Goal: Transaction & Acquisition: Purchase product/service

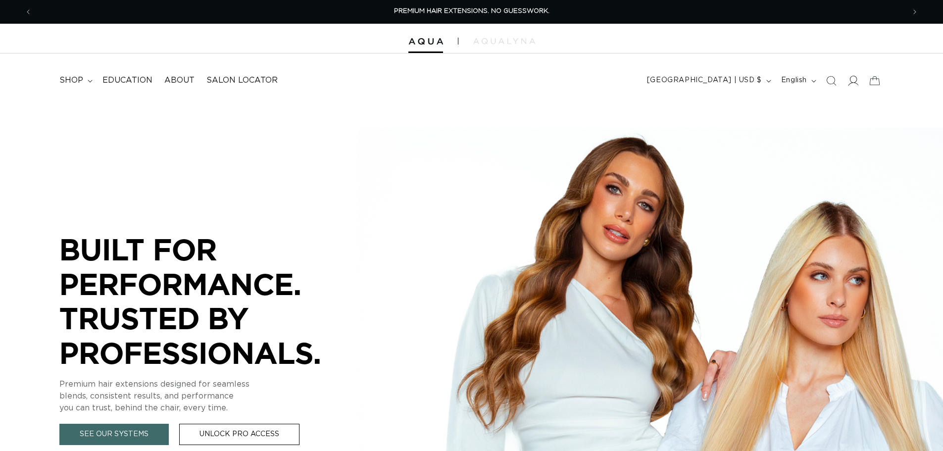
click at [855, 81] on icon at bounding box center [853, 80] width 10 height 10
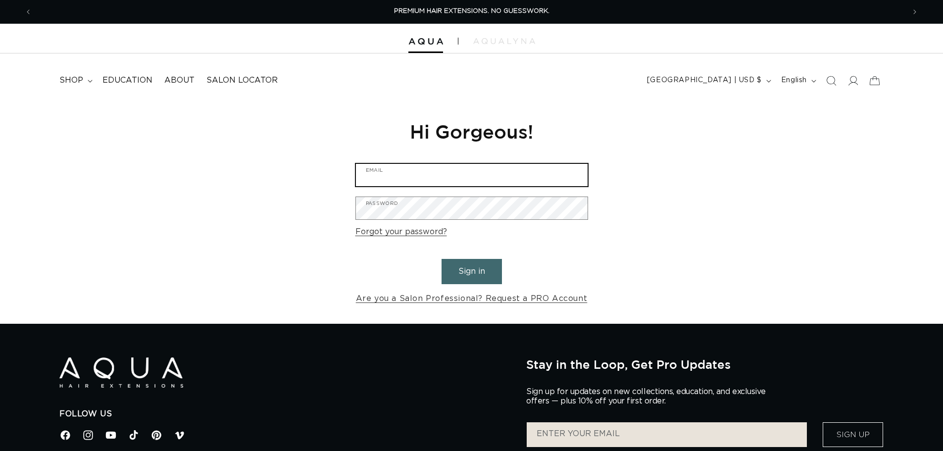
type input "info@thecolorbarhairsalonwaxhaw.com"
click at [492, 275] on button "Sign in" at bounding box center [472, 271] width 60 height 25
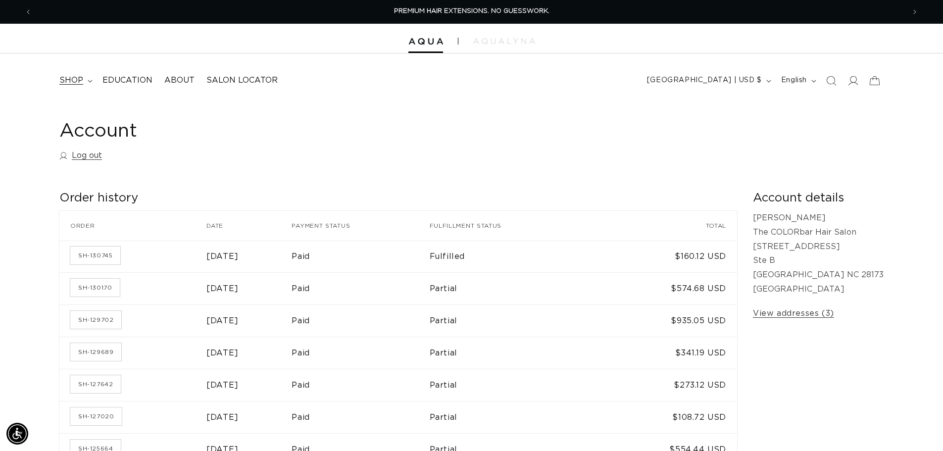
click at [82, 80] on span "shop" at bounding box center [71, 80] width 24 height 10
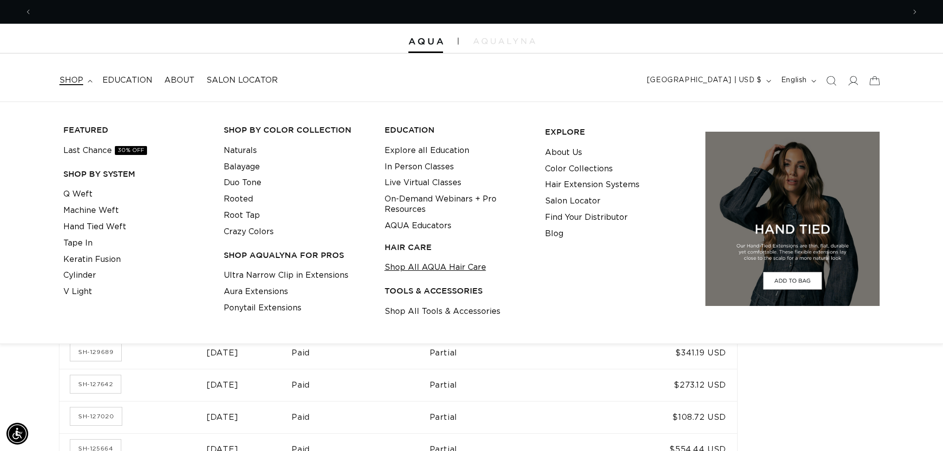
scroll to position [0, 873]
click at [455, 313] on link "Shop All Tools & Accessories" at bounding box center [443, 311] width 116 height 16
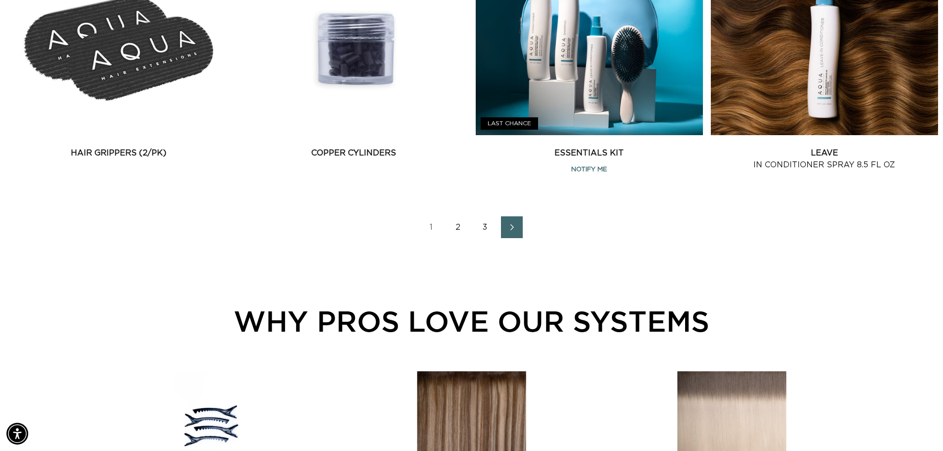
scroll to position [1337, 0]
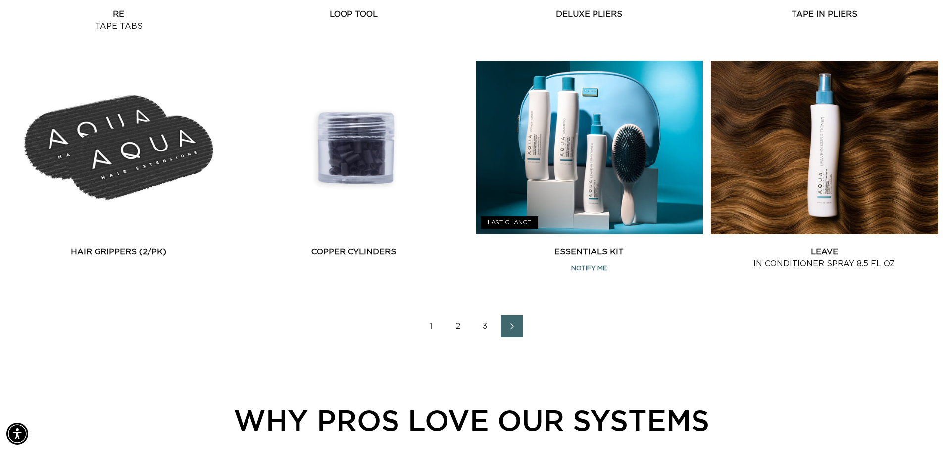
click at [559, 246] on link "Essentials Kit" at bounding box center [589, 252] width 227 height 12
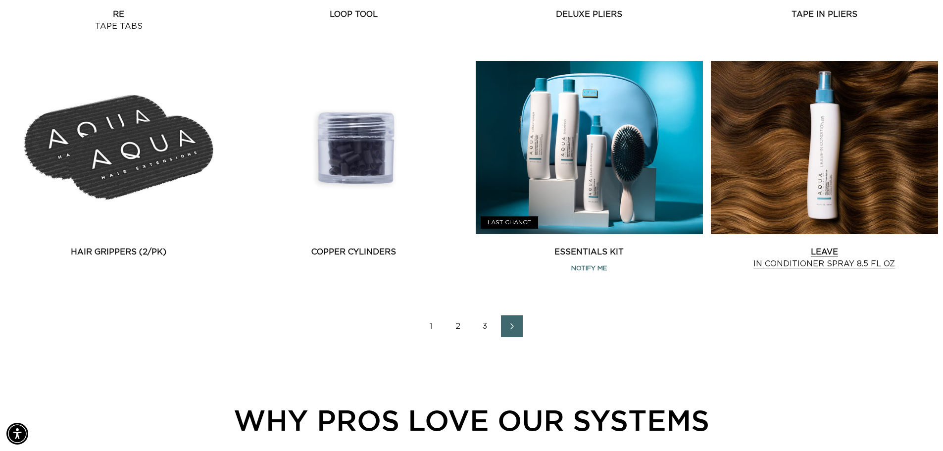
scroll to position [0, 1746]
click at [459, 328] on link "2" at bounding box center [459, 326] width 22 height 22
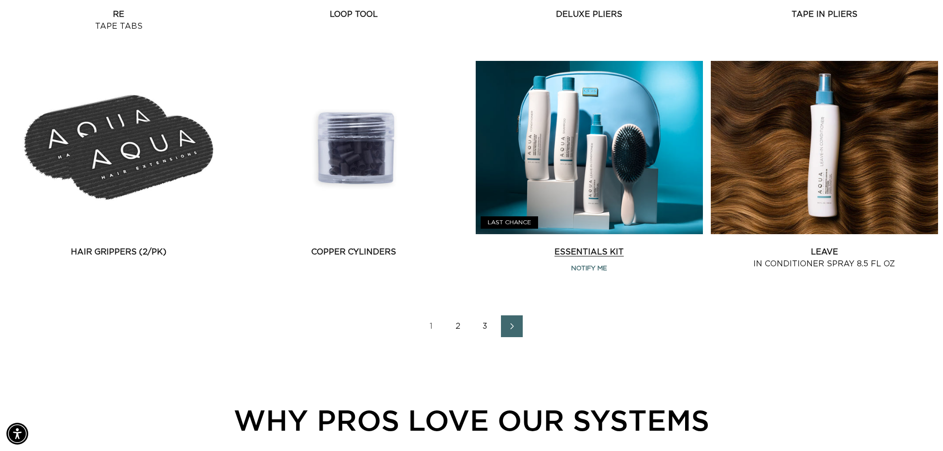
scroll to position [0, 0]
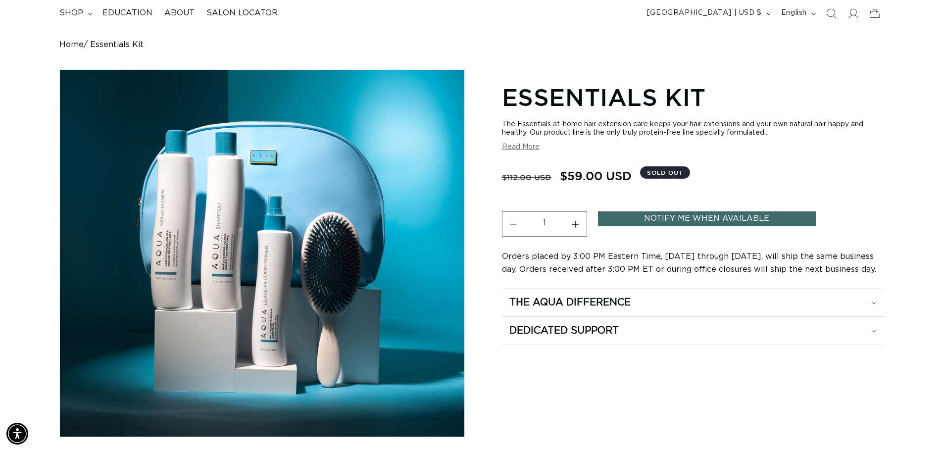
scroll to position [50, 0]
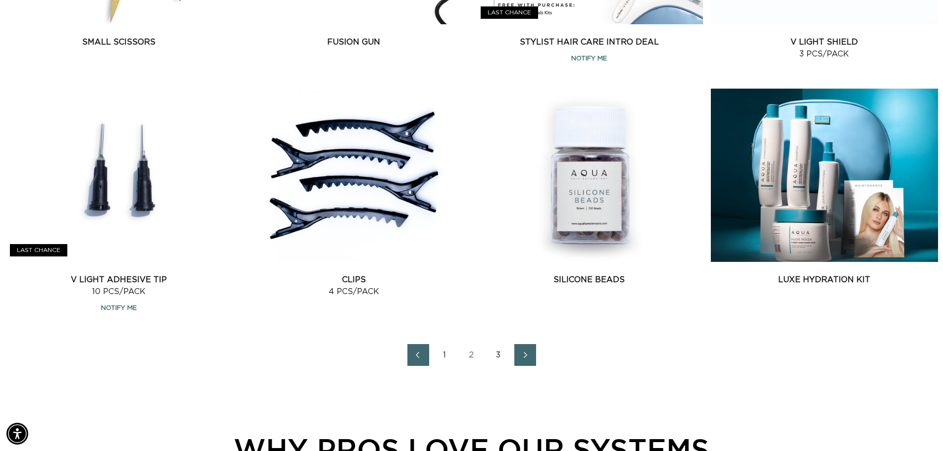
scroll to position [1386, 0]
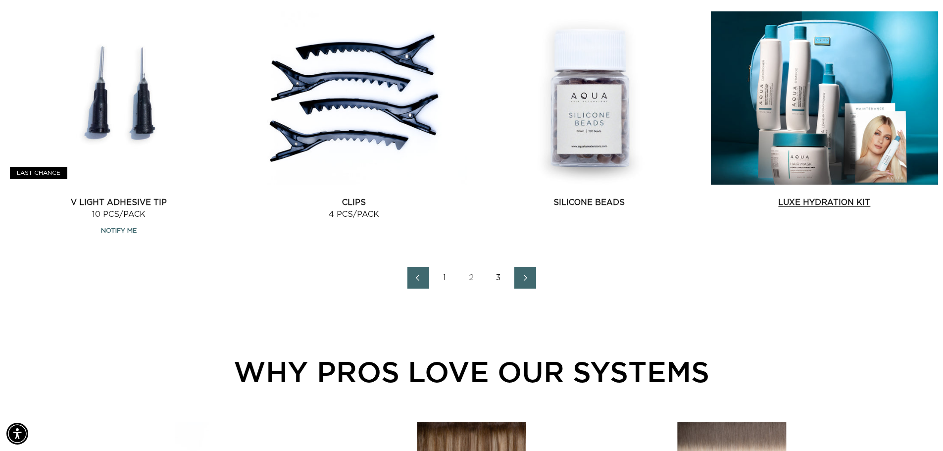
click at [865, 197] on link "Luxe Hydration Kit" at bounding box center [824, 203] width 227 height 12
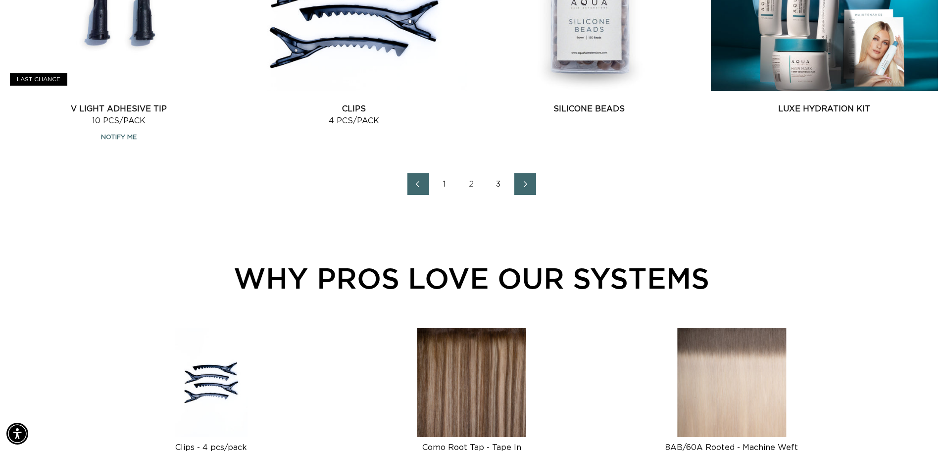
scroll to position [1485, 0]
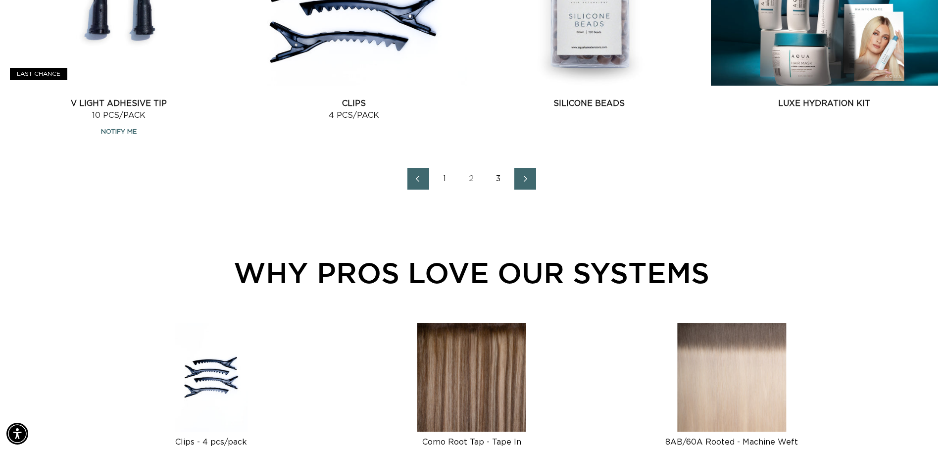
click at [499, 179] on link "3" at bounding box center [499, 179] width 22 height 22
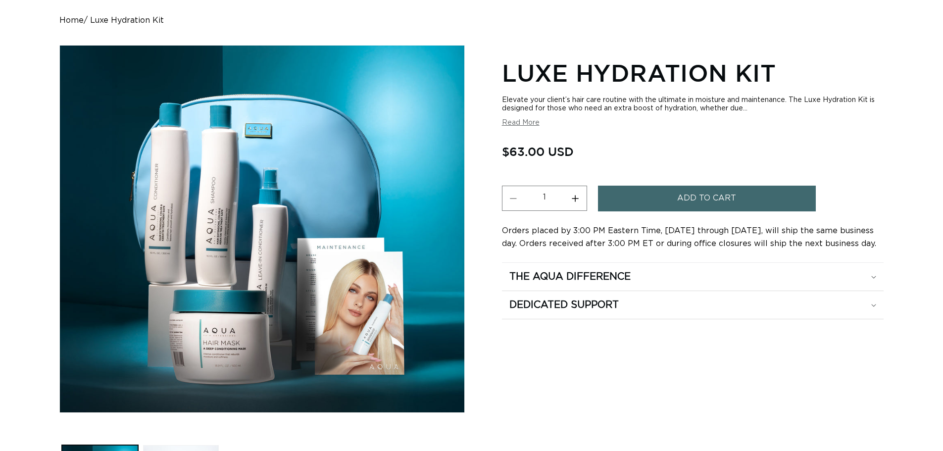
scroll to position [99, 0]
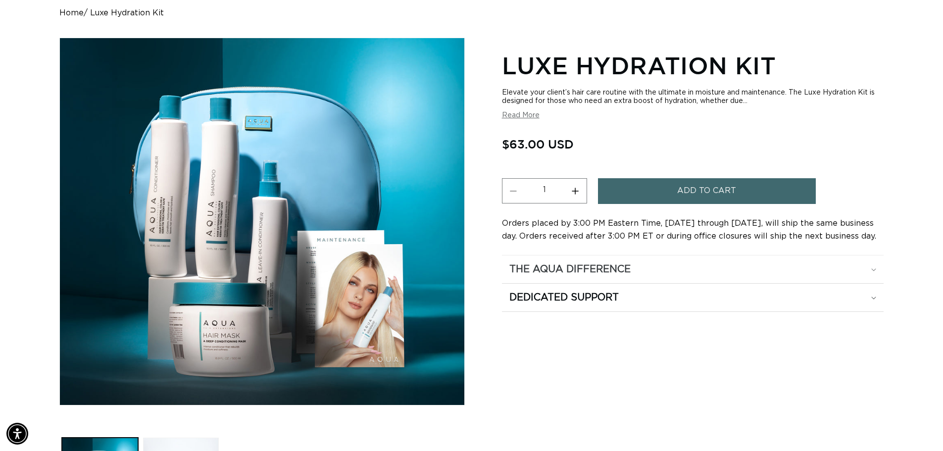
click at [873, 272] on div "The Aqua Difference" at bounding box center [692, 269] width 367 height 13
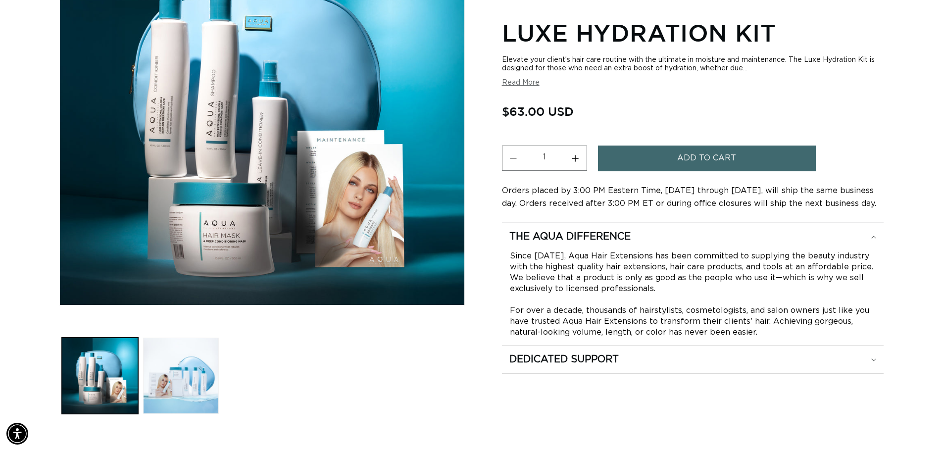
scroll to position [248, 0]
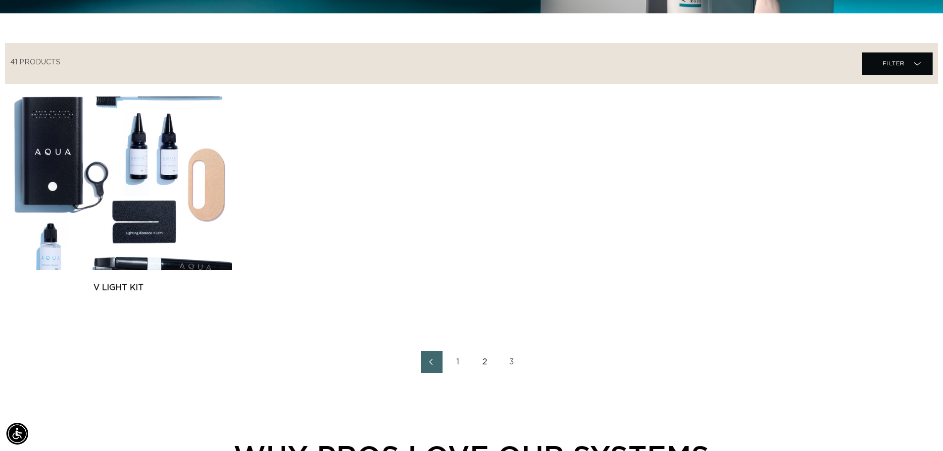
scroll to position [347, 0]
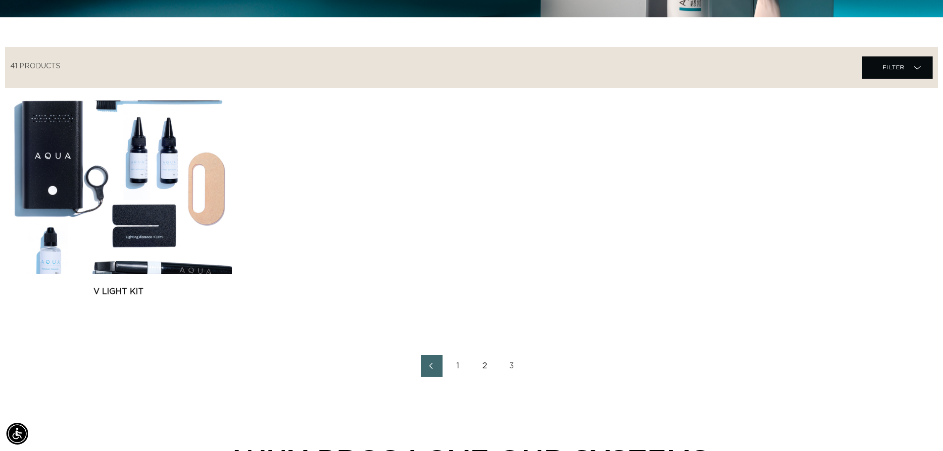
click at [453, 369] on link "1" at bounding box center [459, 366] width 22 height 22
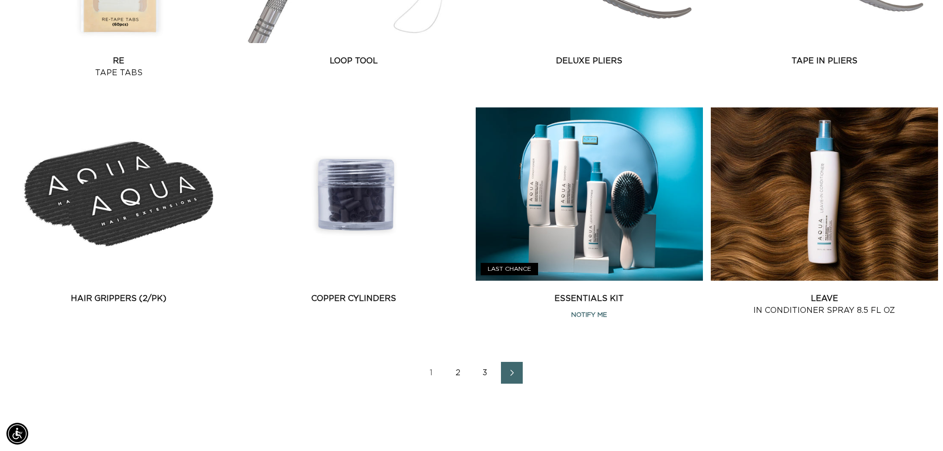
scroll to position [1436, 0]
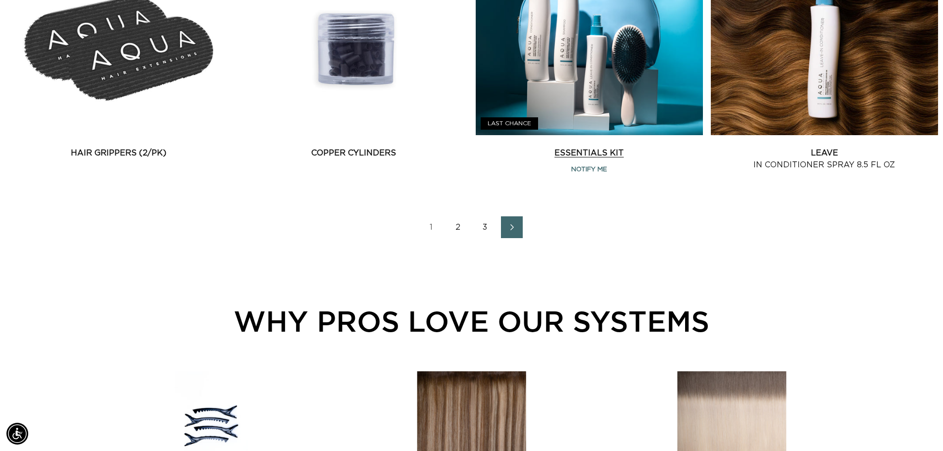
click at [623, 147] on link "Essentials Kit" at bounding box center [589, 153] width 227 height 12
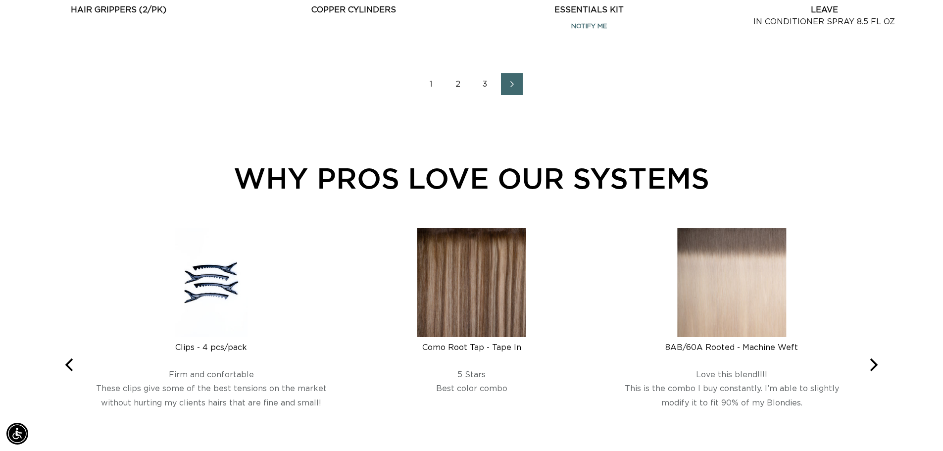
scroll to position [1584, 0]
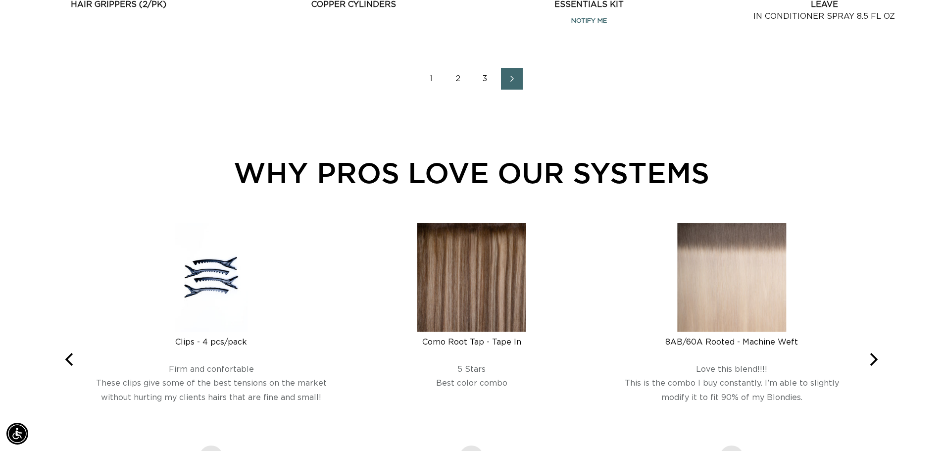
click at [457, 81] on link "2" at bounding box center [459, 79] width 22 height 22
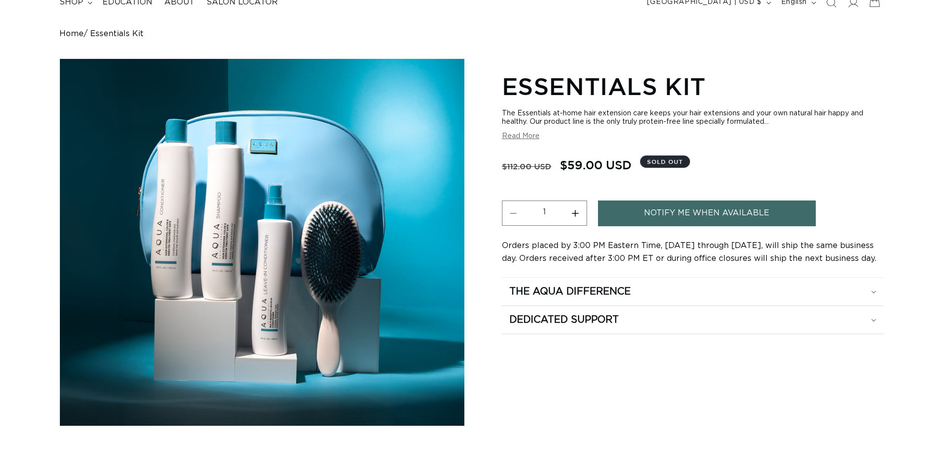
scroll to position [99, 0]
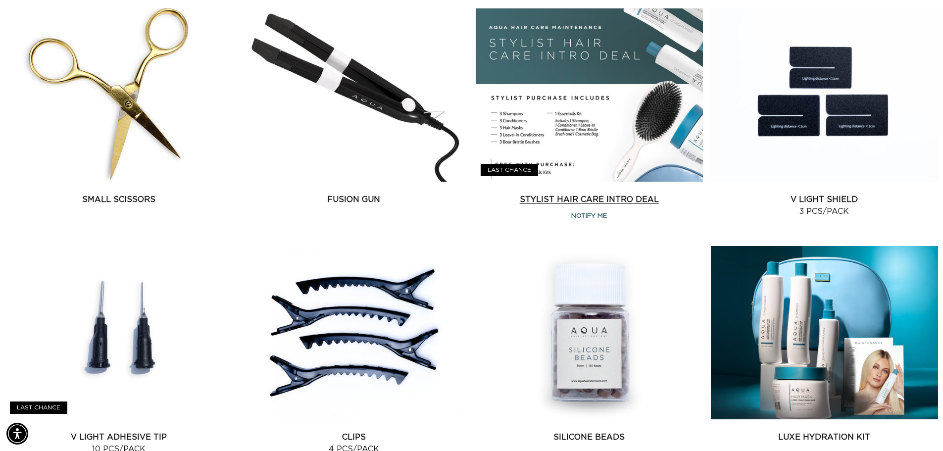
scroll to position [1287, 0]
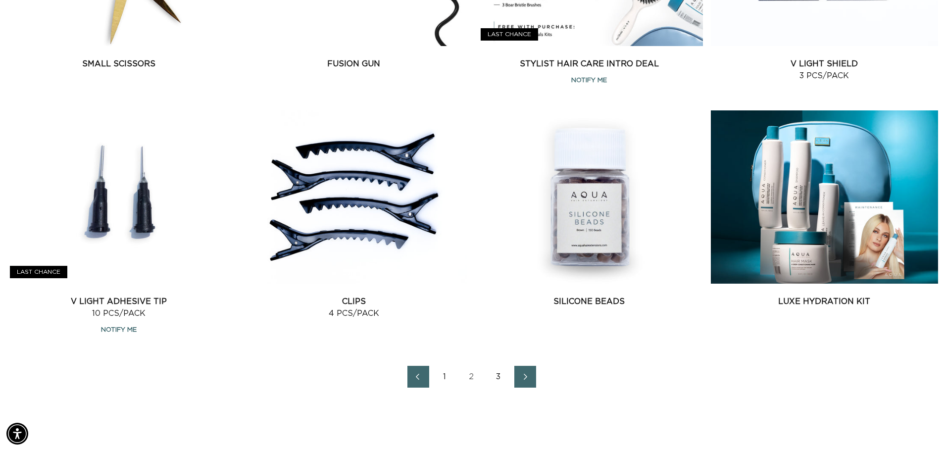
click at [449, 375] on link "1" at bounding box center [445, 377] width 22 height 22
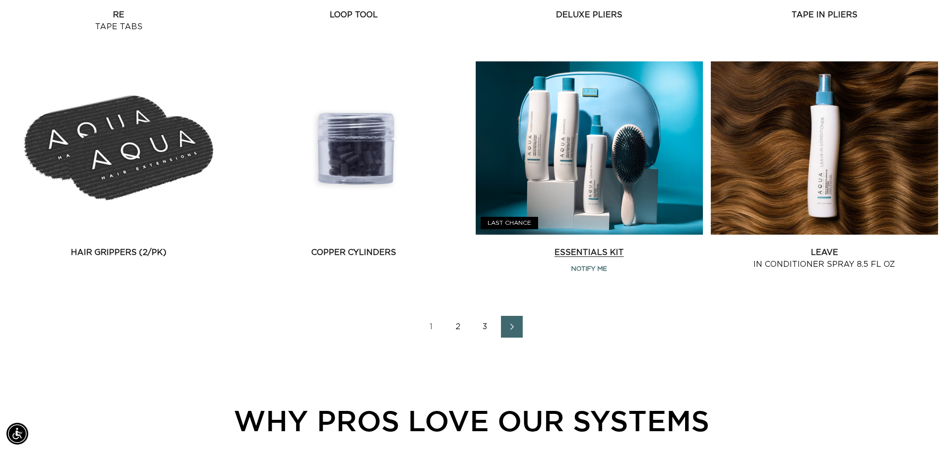
scroll to position [0, 873]
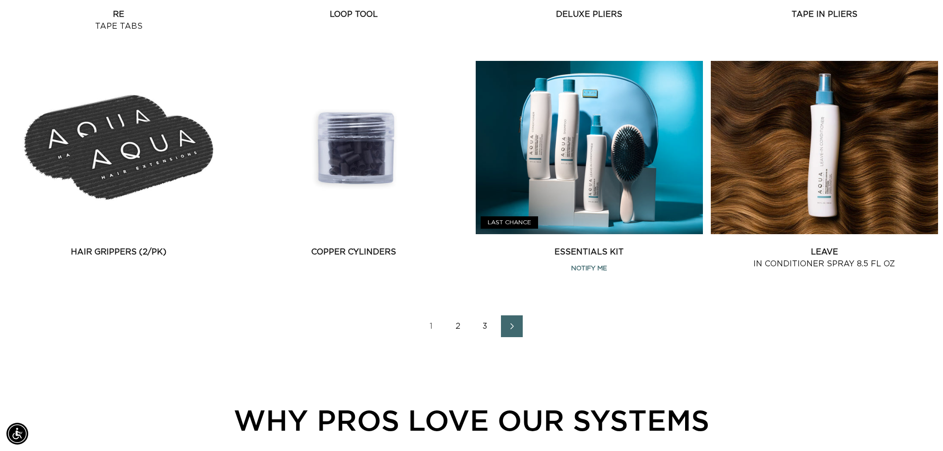
click at [454, 324] on link "2" at bounding box center [459, 326] width 22 height 22
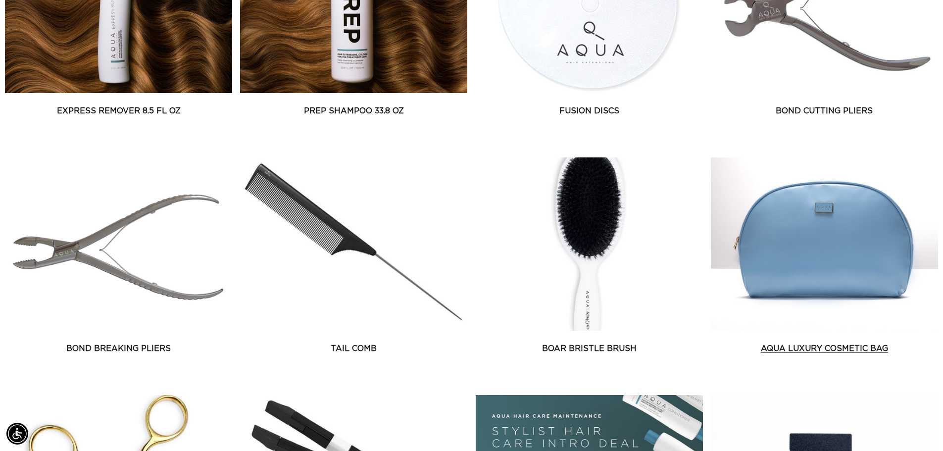
scroll to position [842, 0]
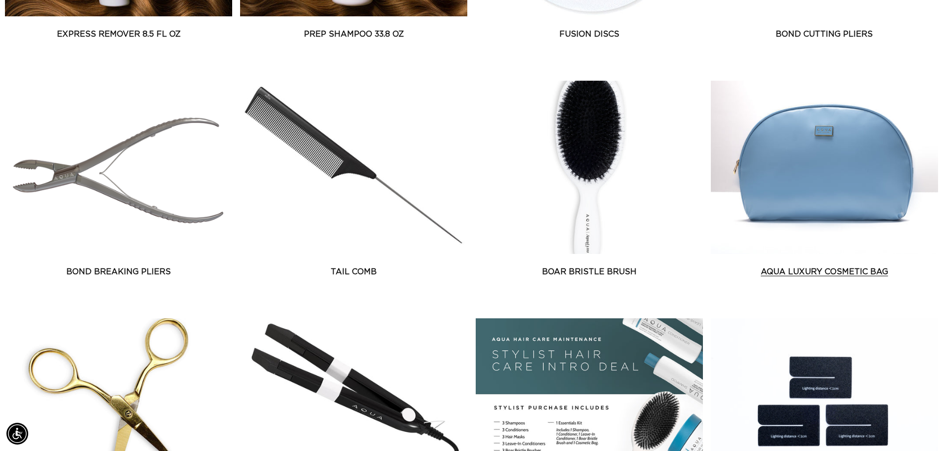
click at [834, 266] on link "AQUA Luxury Cosmetic Bag" at bounding box center [824, 272] width 227 height 12
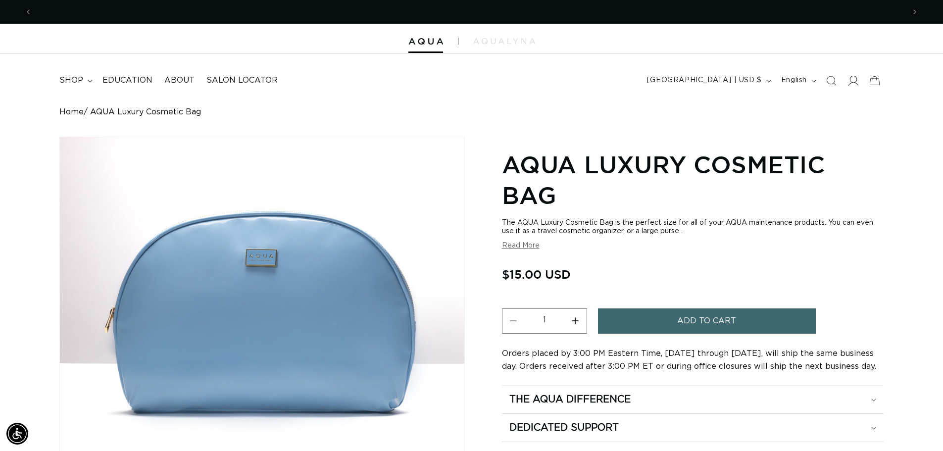
click at [854, 79] on icon at bounding box center [853, 80] width 10 height 10
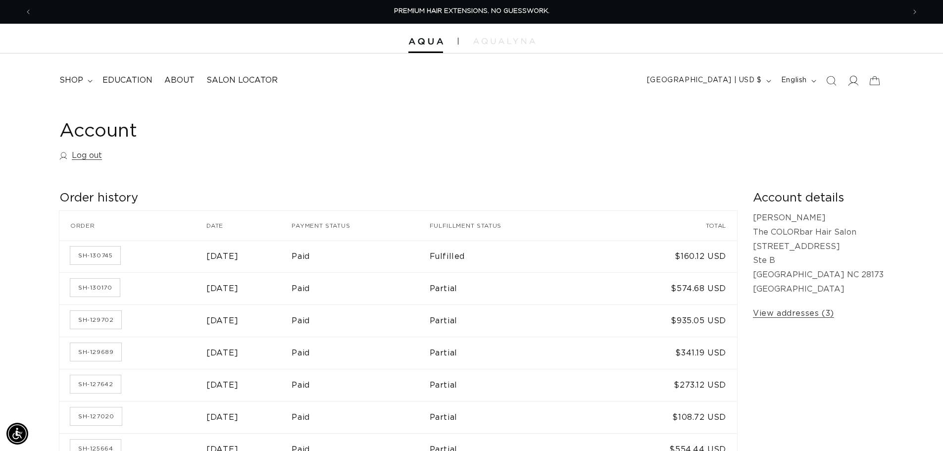
click at [850, 85] on icon at bounding box center [853, 80] width 10 height 10
click at [89, 153] on link "Log out" at bounding box center [80, 156] width 43 height 14
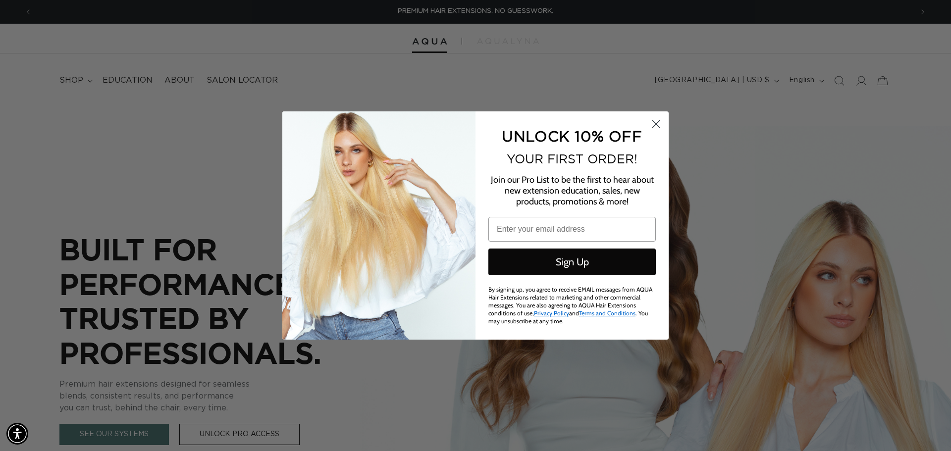
click at [654, 128] on circle "Close dialog" at bounding box center [656, 124] width 16 height 16
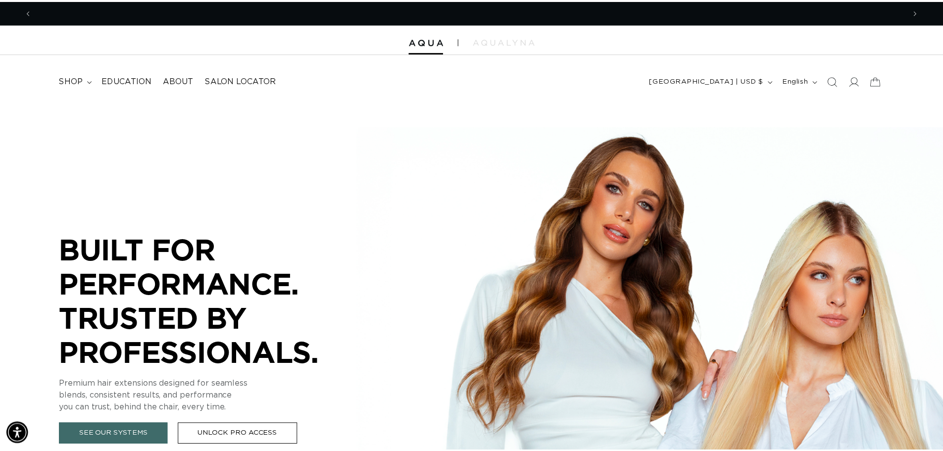
scroll to position [0, 873]
